Goal: Task Accomplishment & Management: Use online tool/utility

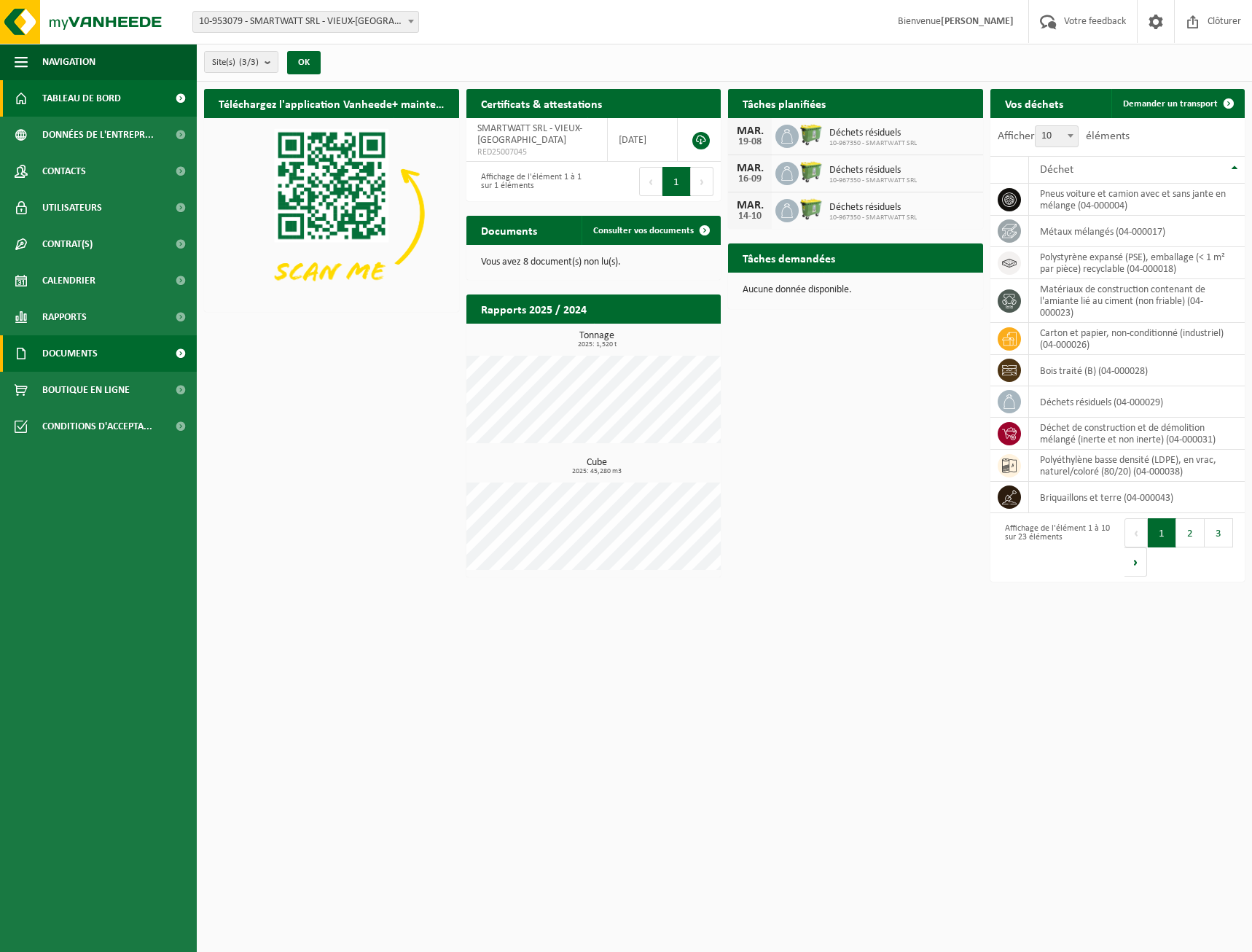
click at [114, 362] on link "Documents" at bounding box center [98, 353] width 196 height 36
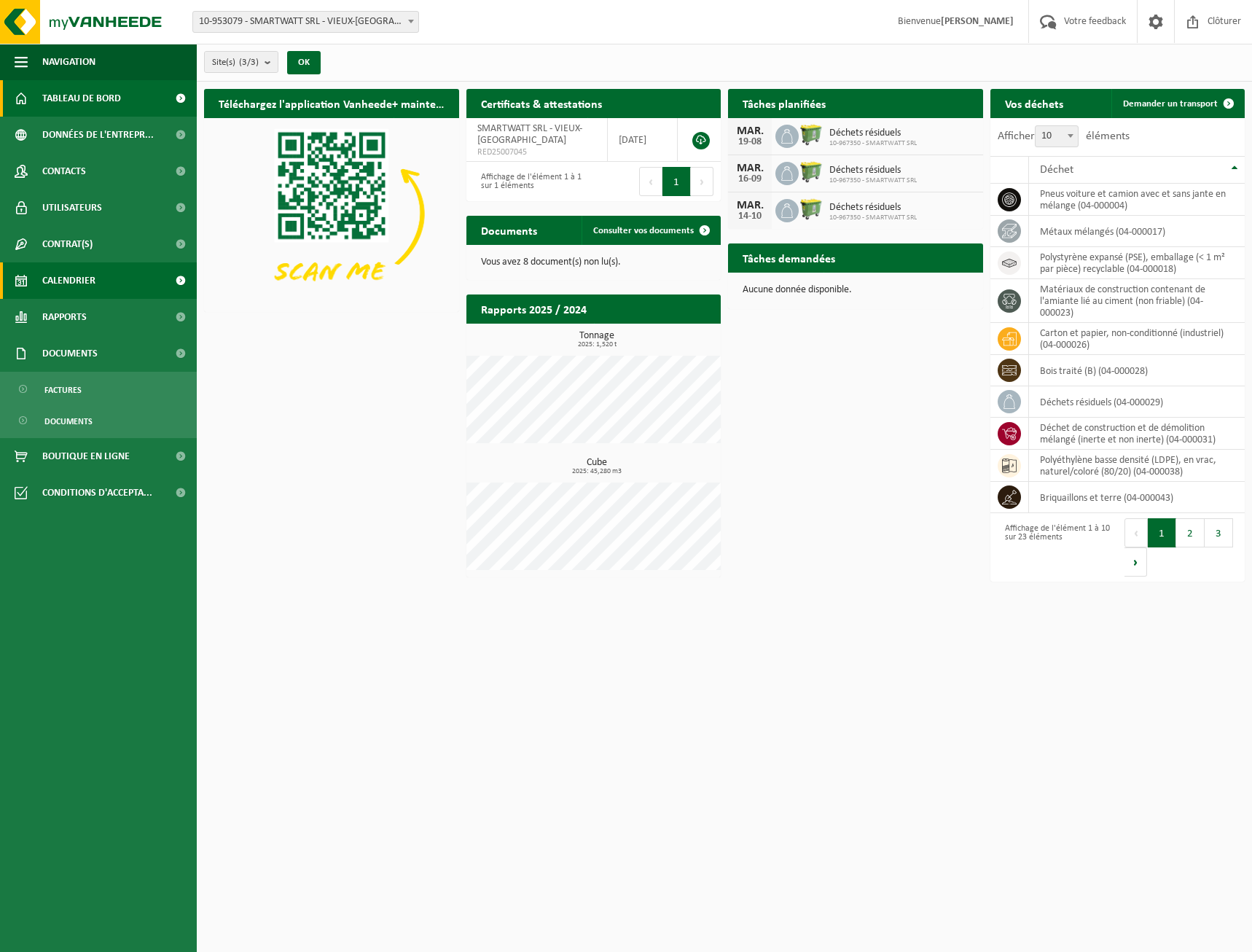
click at [100, 283] on link "Calendrier" at bounding box center [98, 281] width 196 height 36
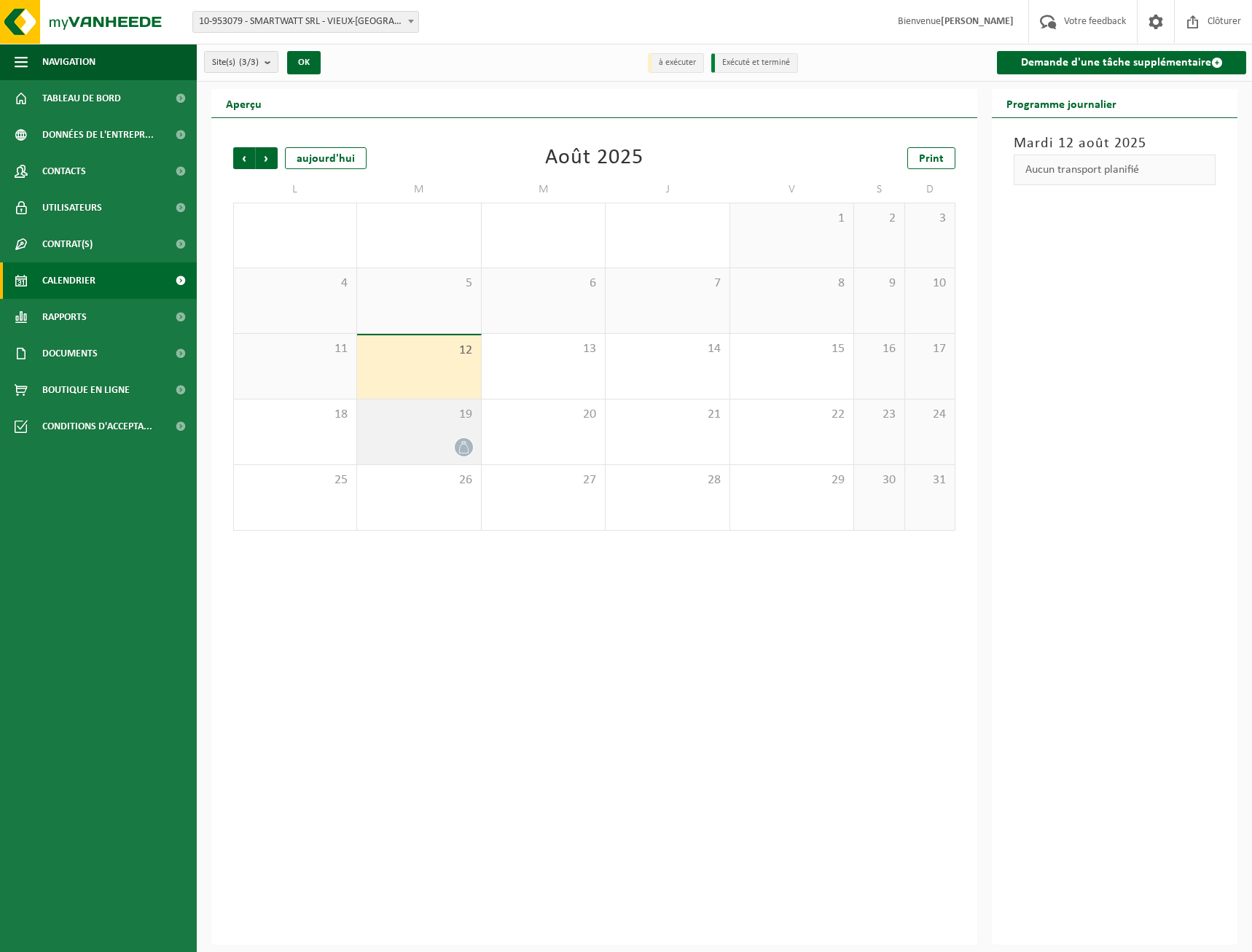
click at [464, 446] on icon at bounding box center [464, 447] width 12 height 12
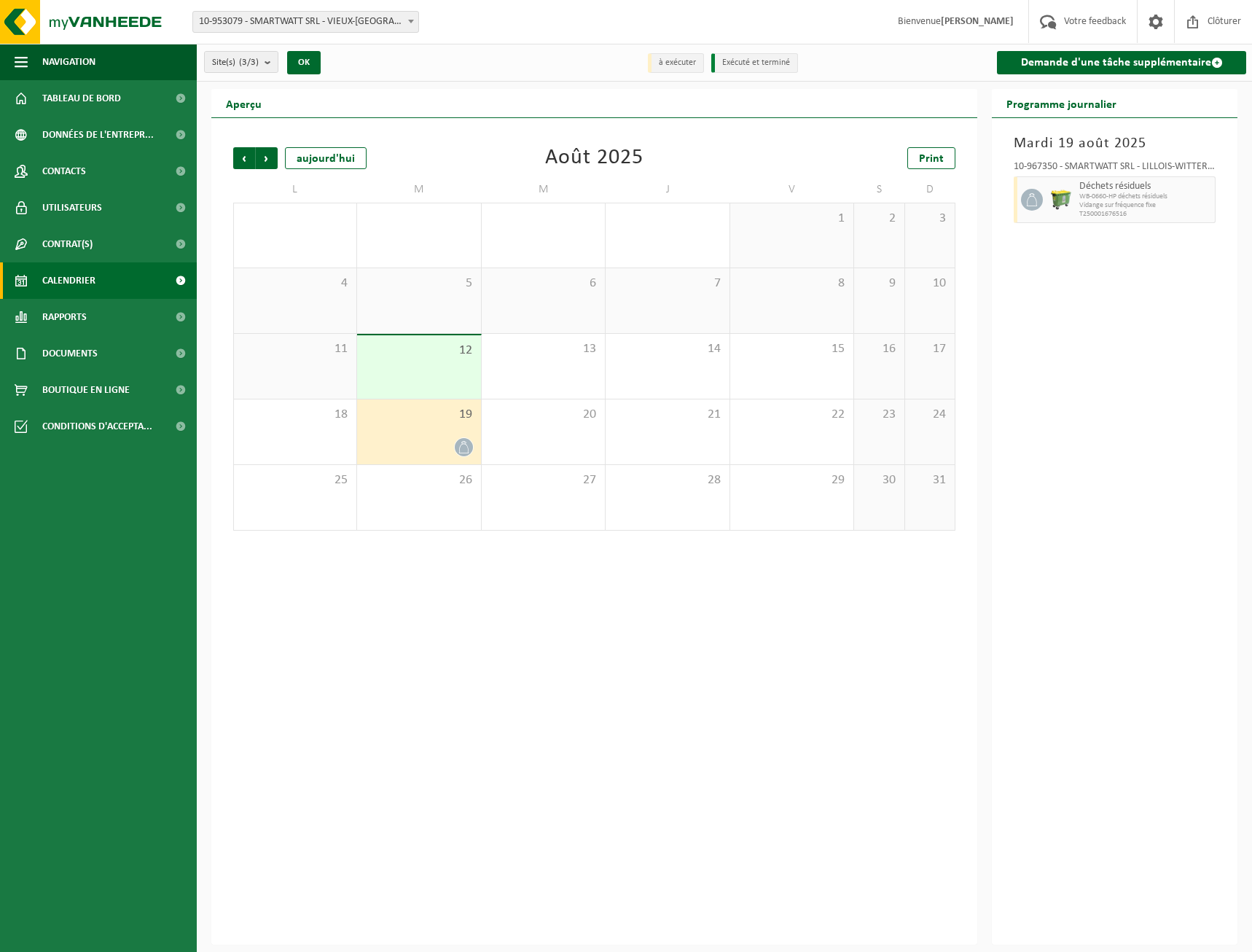
click at [403, 432] on div "19" at bounding box center [419, 432] width 123 height 65
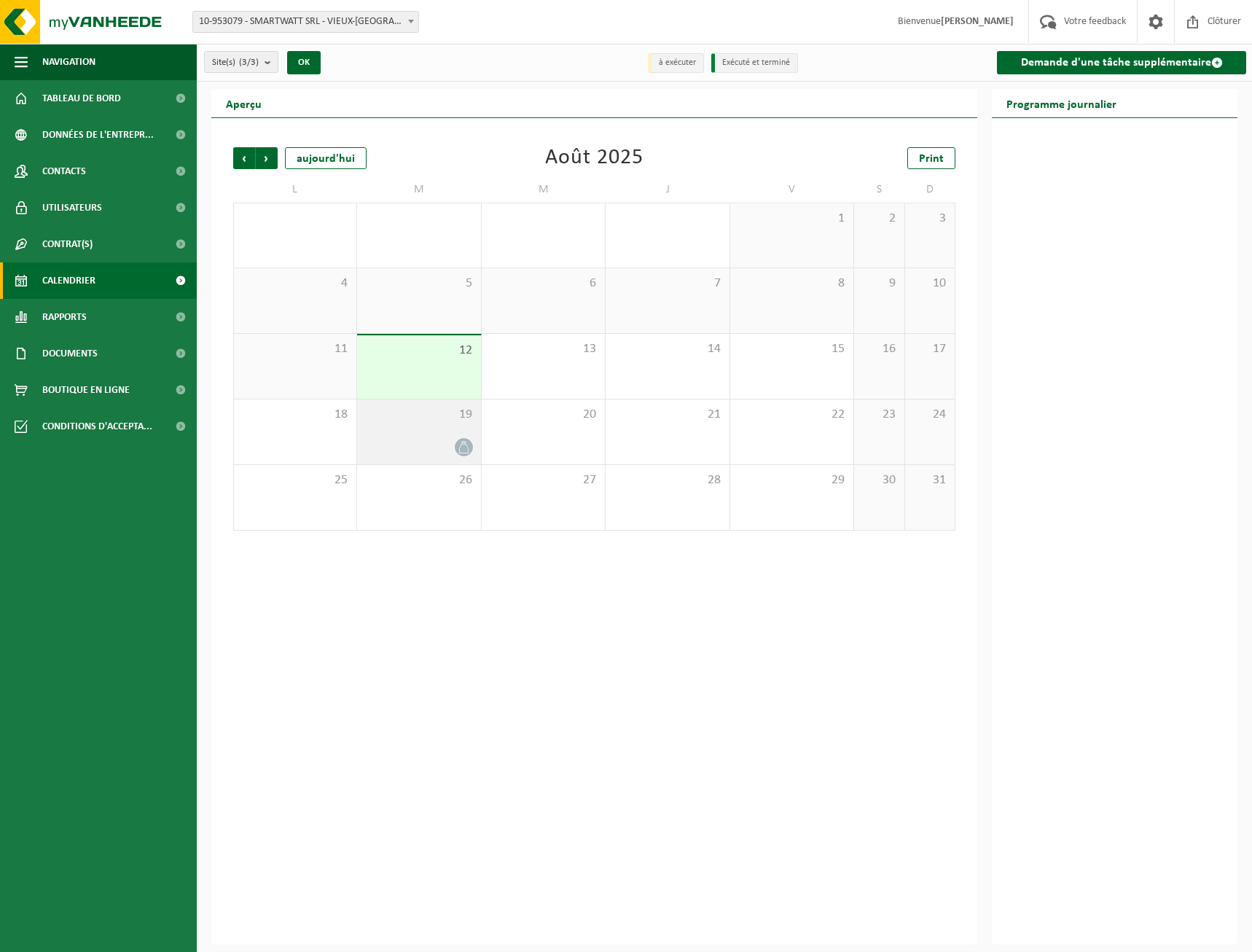
click at [403, 431] on div "19" at bounding box center [419, 432] width 123 height 65
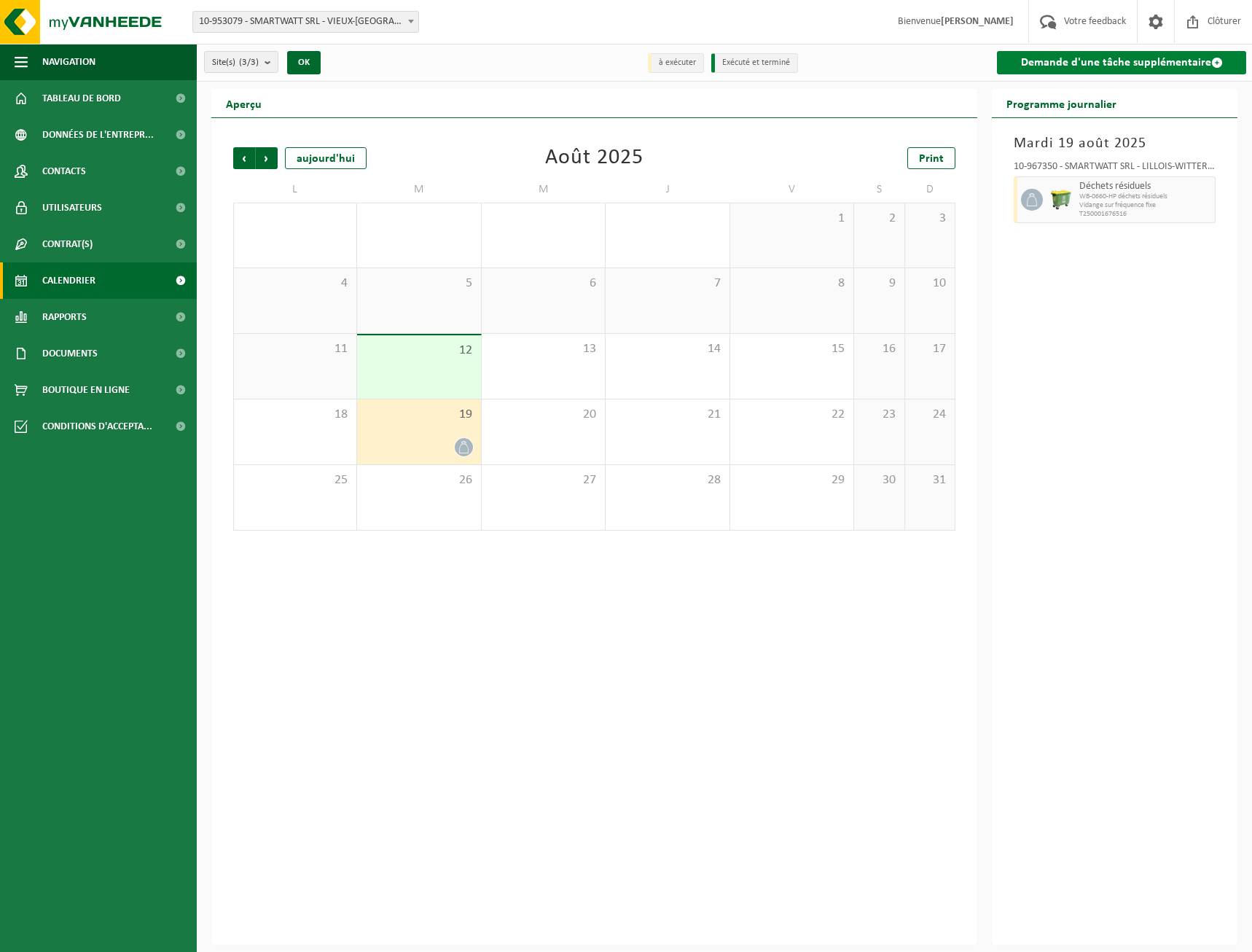
click at [1110, 58] on link "Demande d'une tâche supplémentaire" at bounding box center [1121, 62] width 249 height 23
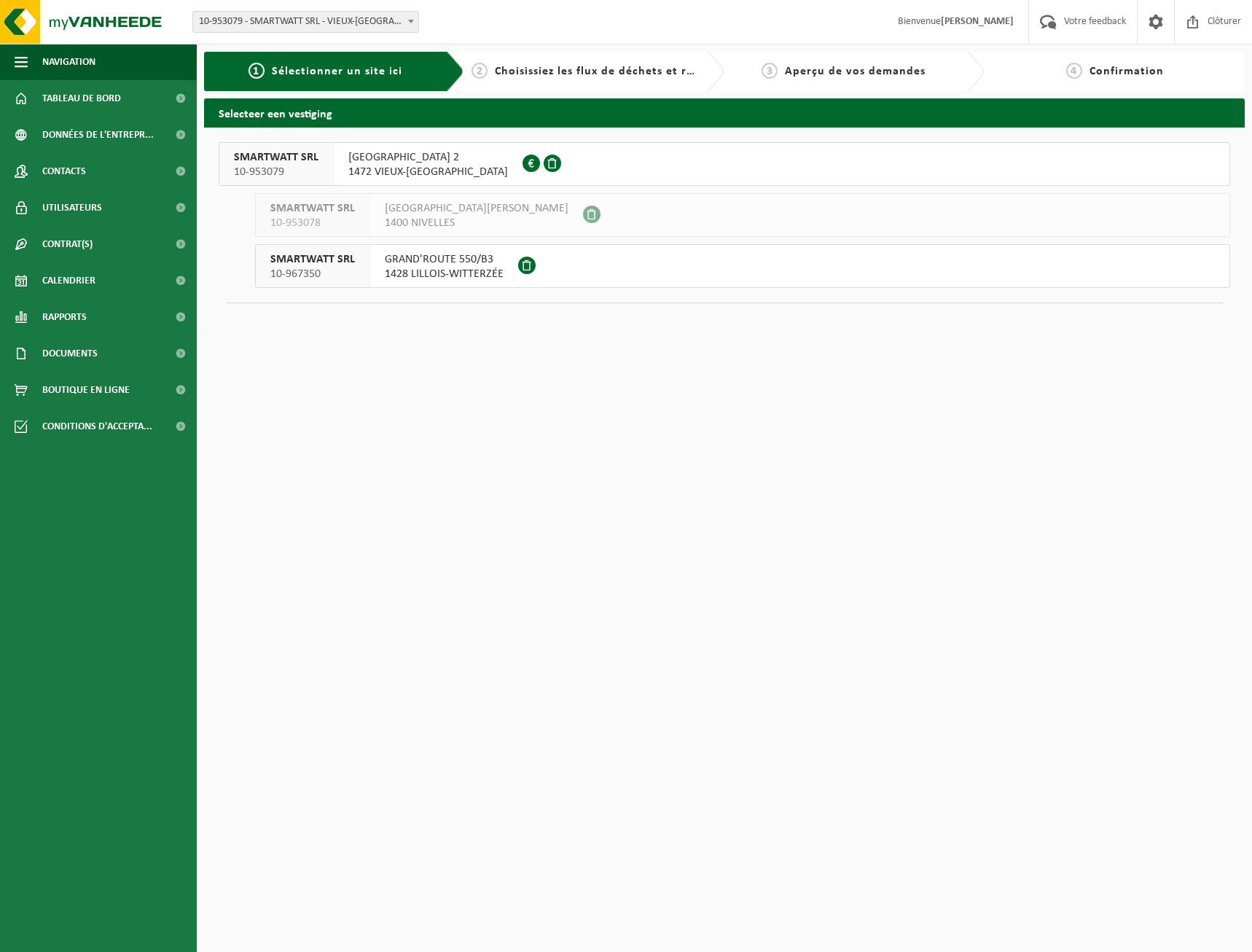
click at [558, 271] on button "SMARTWATT SRL 10-967350 GRAND'ROUTE 550/B3 1428 LILLOIS-WITTERZÉE" at bounding box center [743, 265] width 975 height 44
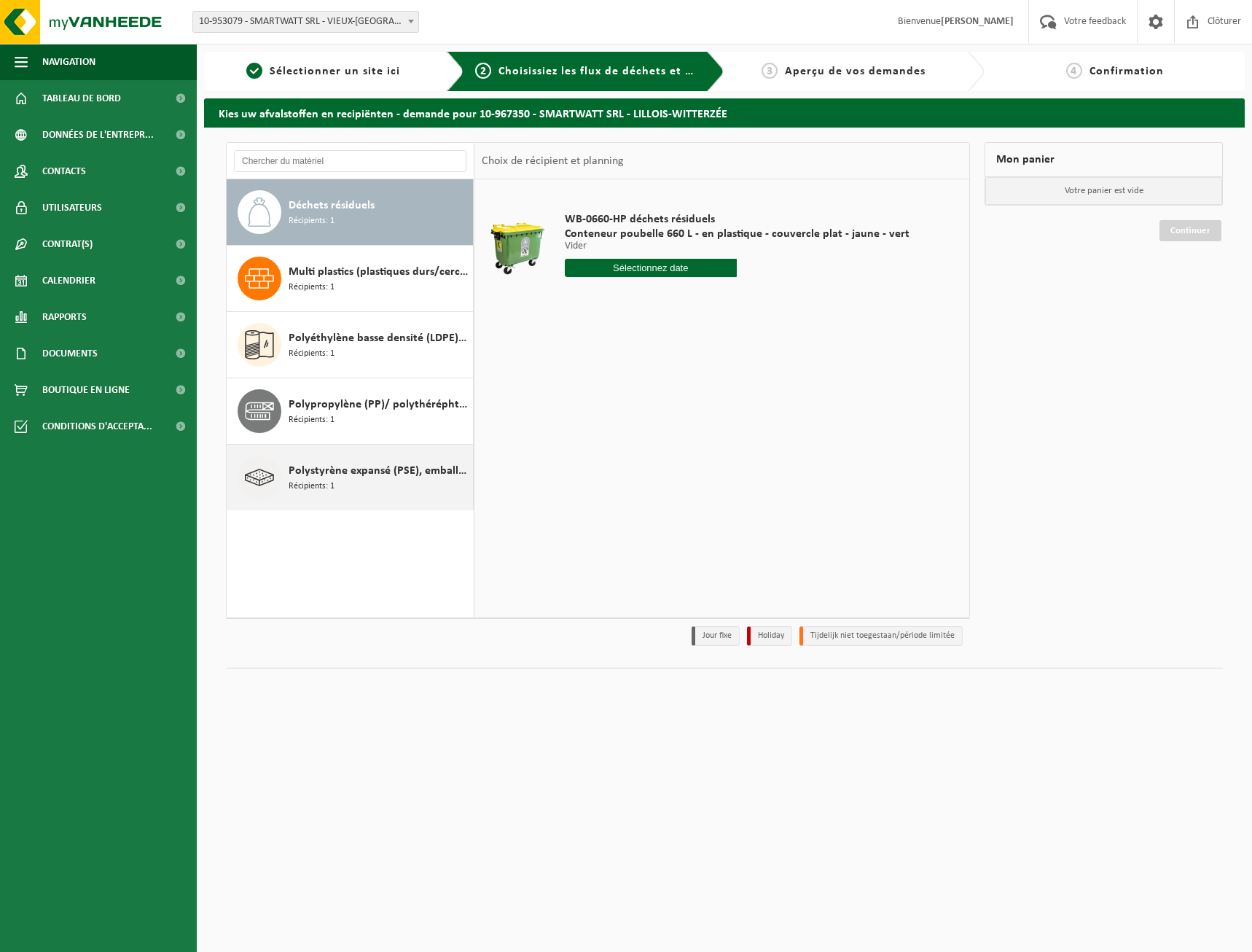
click at [396, 473] on span "Polystyrène expansé (PSE), emballage (< 1 m² par pièce) recyclable" at bounding box center [379, 470] width 181 height 17
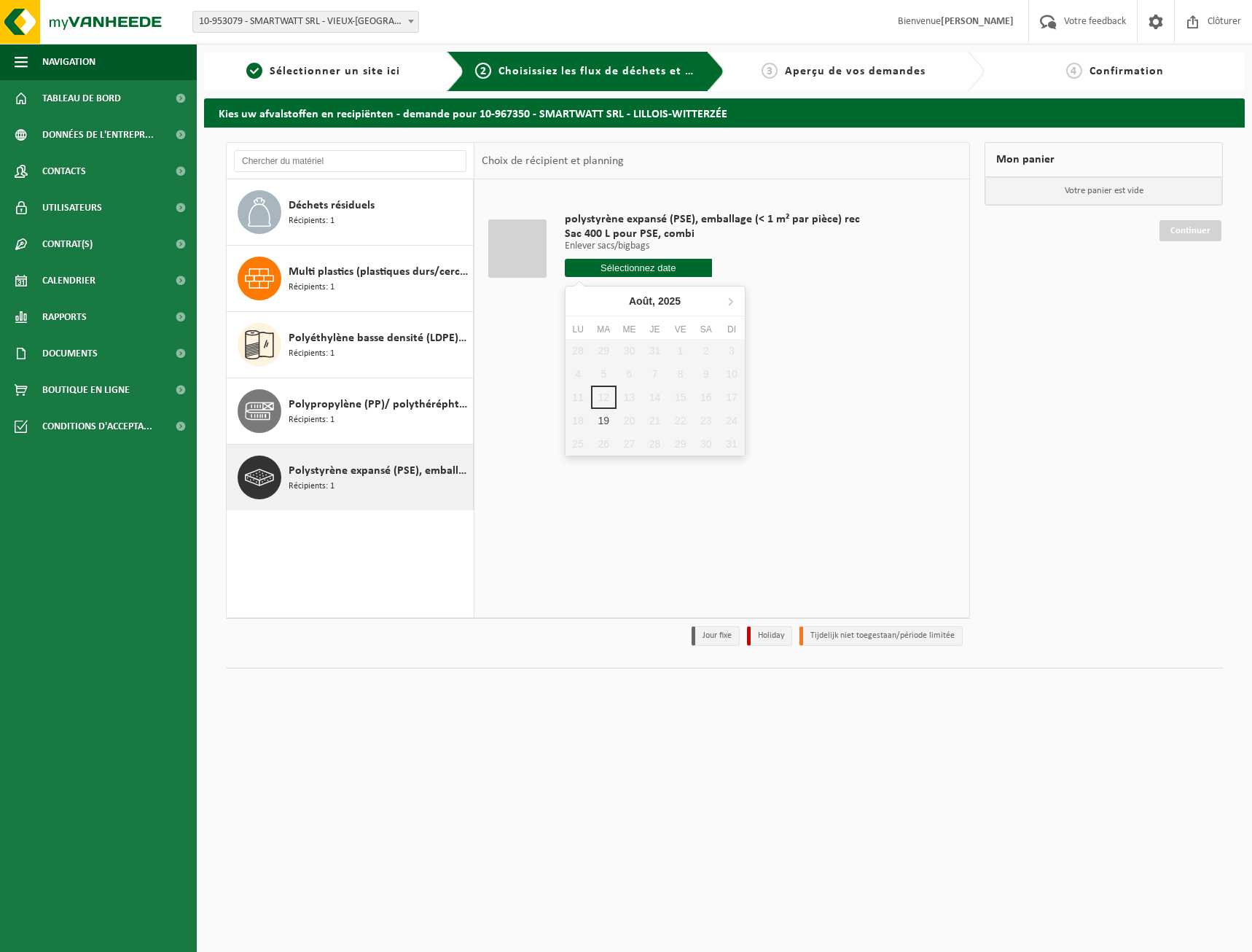
click at [628, 265] on input "text" at bounding box center [639, 267] width 148 height 18
click at [604, 424] on div "19" at bounding box center [604, 420] width 26 height 23
type input "à partir de 2025-08-19"
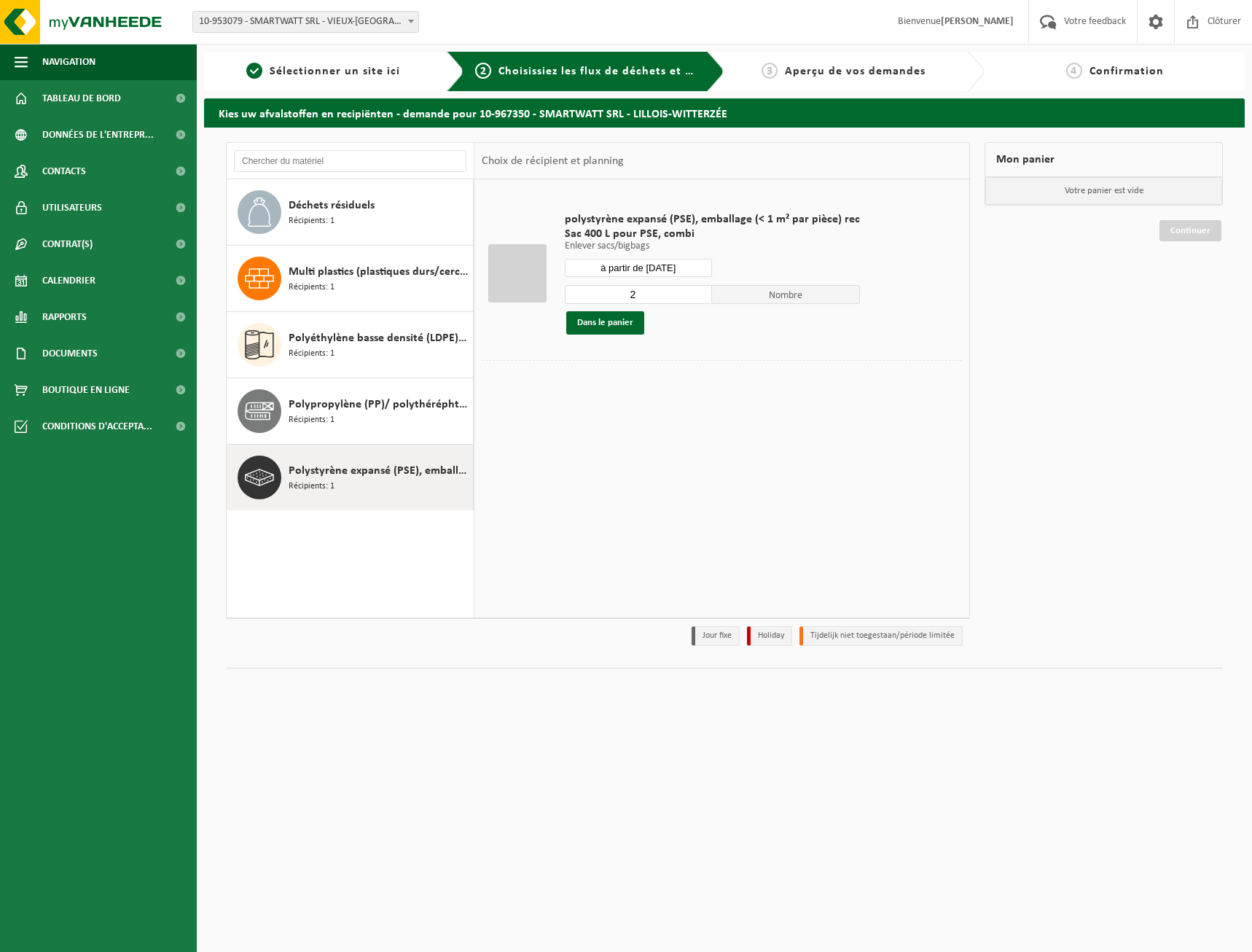
click at [695, 291] on input "2" at bounding box center [639, 295] width 148 height 19
type input "3"
click at [696, 291] on input "3" at bounding box center [639, 295] width 148 height 19
click at [625, 326] on button "Dans le panier" at bounding box center [605, 322] width 78 height 23
click at [1129, 595] on div "Mon panier Polystyrène expansé (PSE), emballage (< 1 m² par pièce) recyclable S…" at bounding box center [1104, 397] width 253 height 511
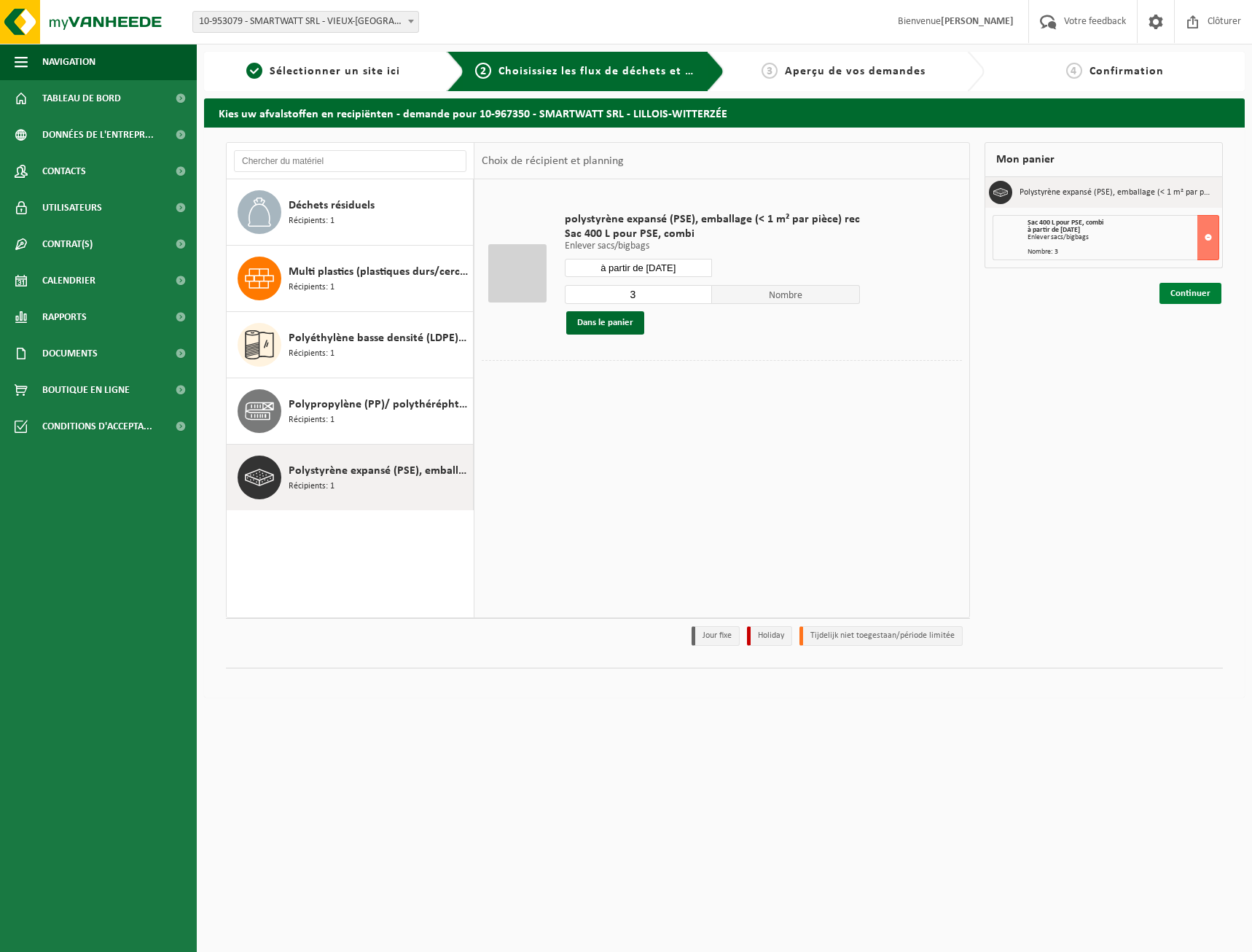
click at [1192, 290] on link "Continuer" at bounding box center [1191, 293] width 62 height 22
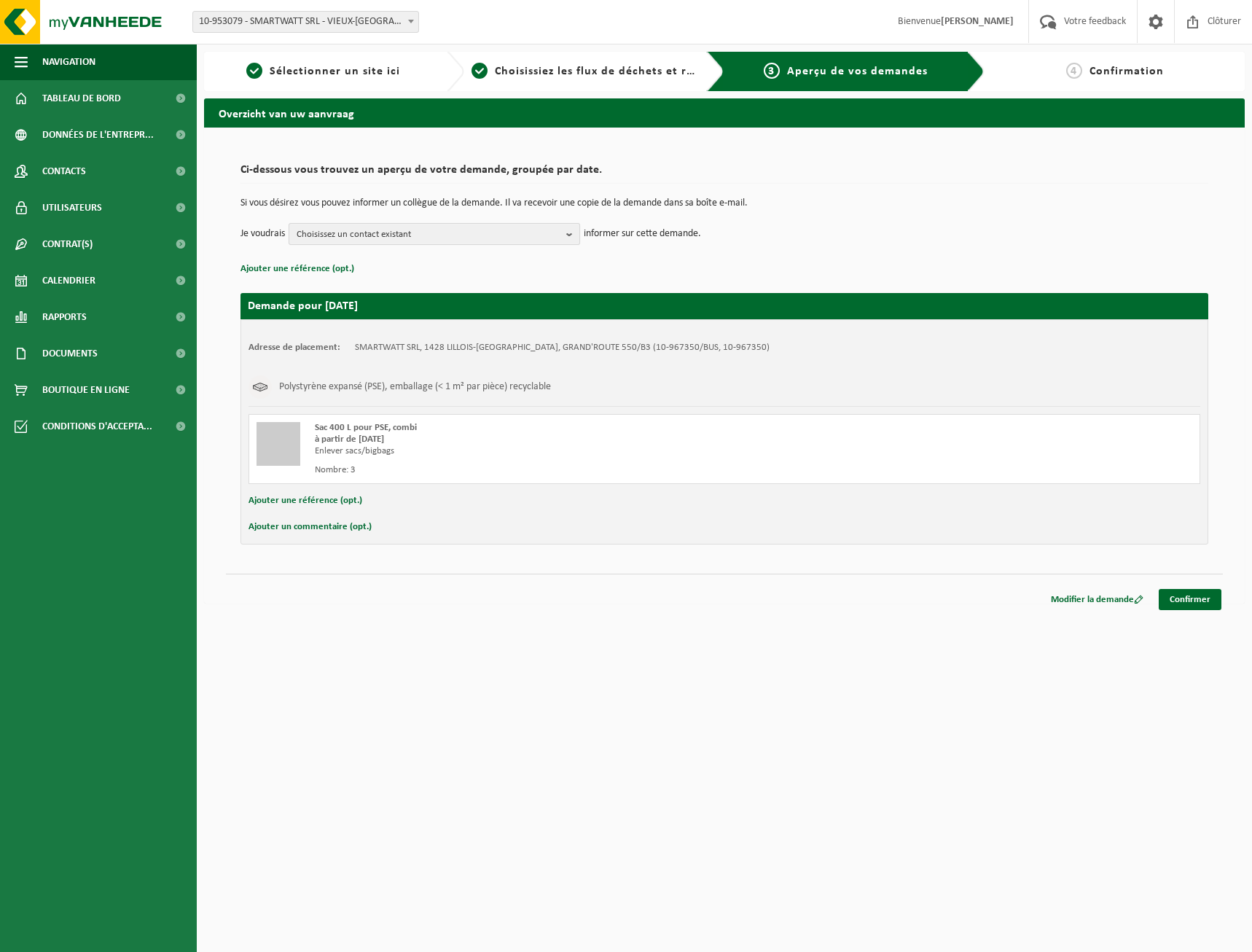
click at [561, 233] on span "Choisissez un contact existant" at bounding box center [428, 234] width 264 height 22
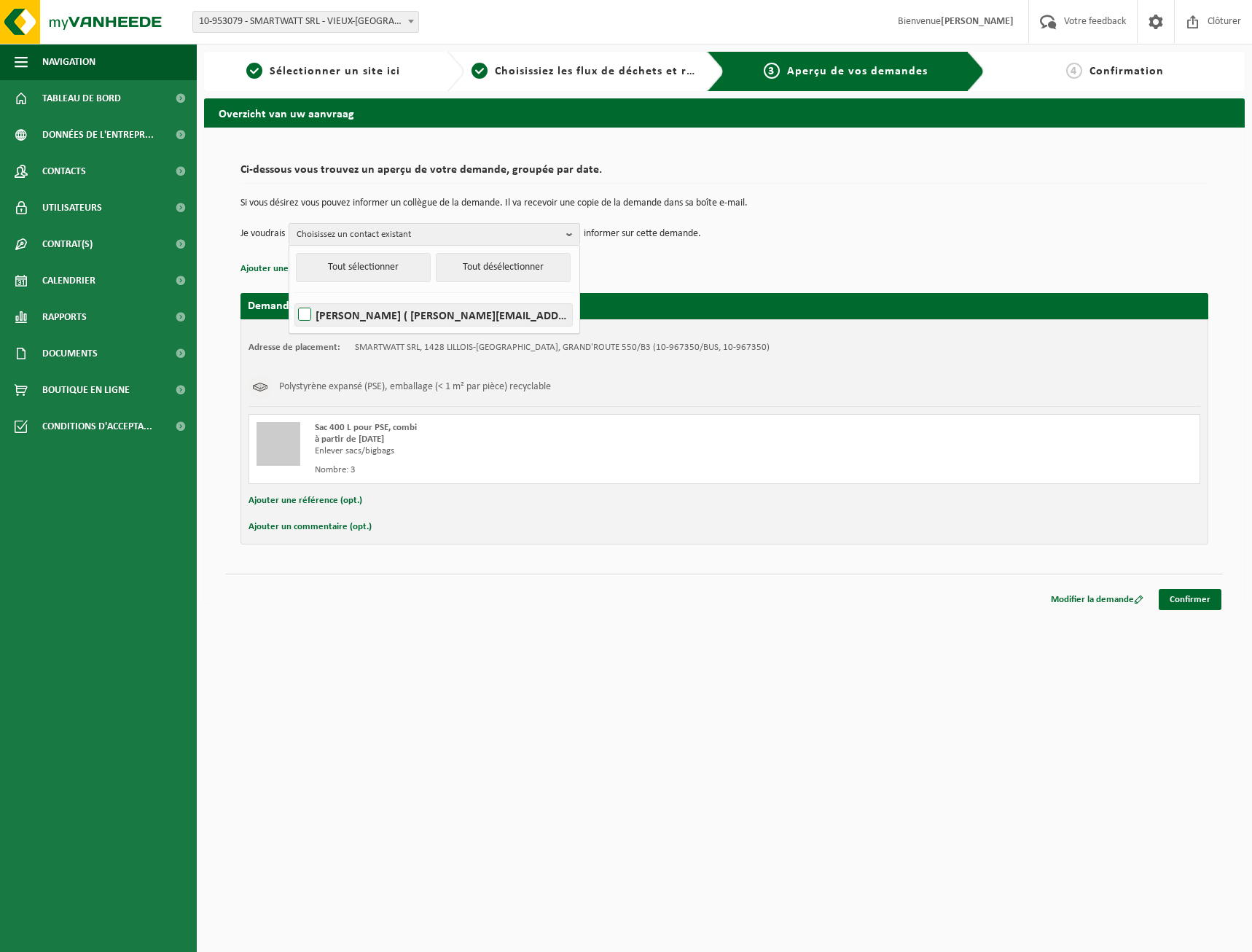
click at [543, 306] on label "DANIEL GALINSKI ( daniel.galinski@smartwatt.be )" at bounding box center [433, 314] width 277 height 22
click at [293, 296] on input "DANIEL GALINSKI ( daniel.galinski@smartwatt.be )" at bounding box center [292, 296] width 1 height 1
checkbox input "true"
click at [1030, 264] on p "Ajouter une référence (opt.)" at bounding box center [724, 269] width 968 height 19
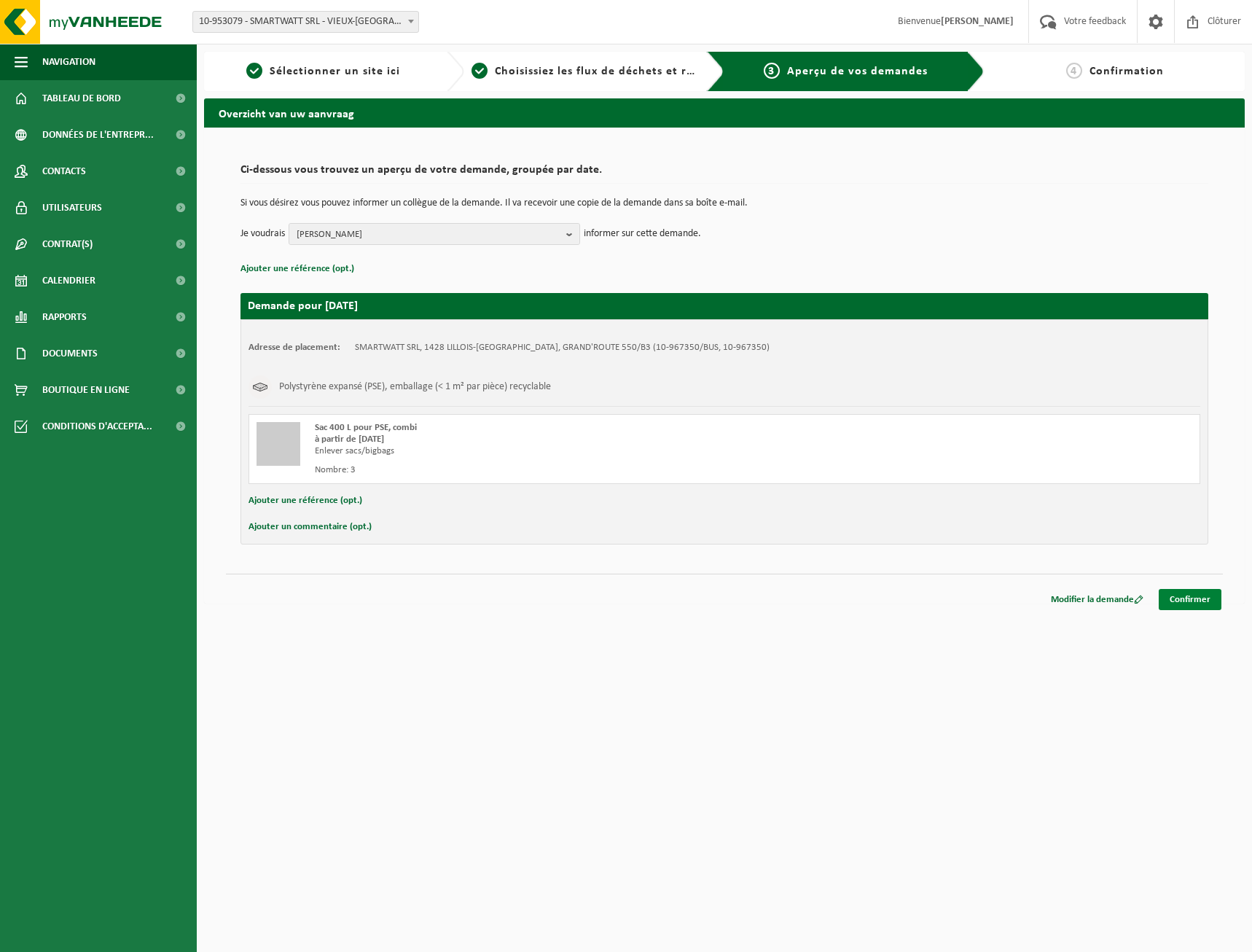
click at [1211, 605] on link "Confirmer" at bounding box center [1190, 600] width 63 height 22
